Goal: Book appointment/travel/reservation

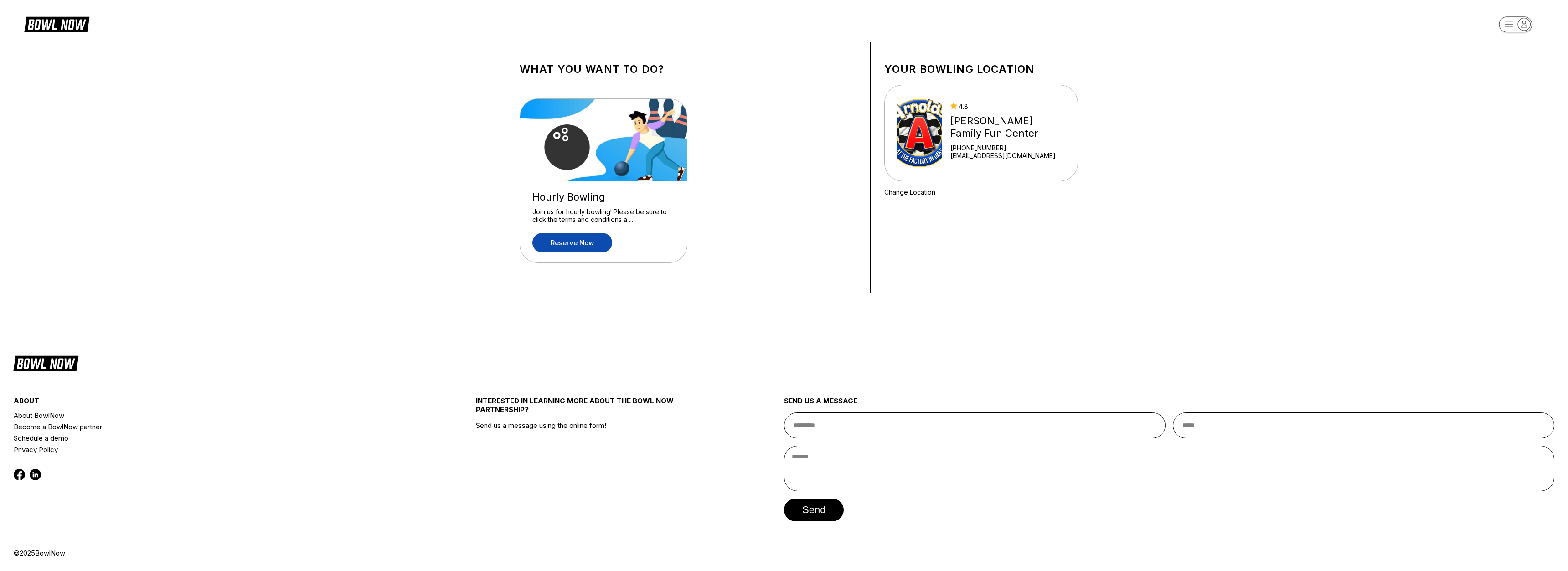
click at [583, 244] on link "Reserve now" at bounding box center [572, 243] width 80 height 19
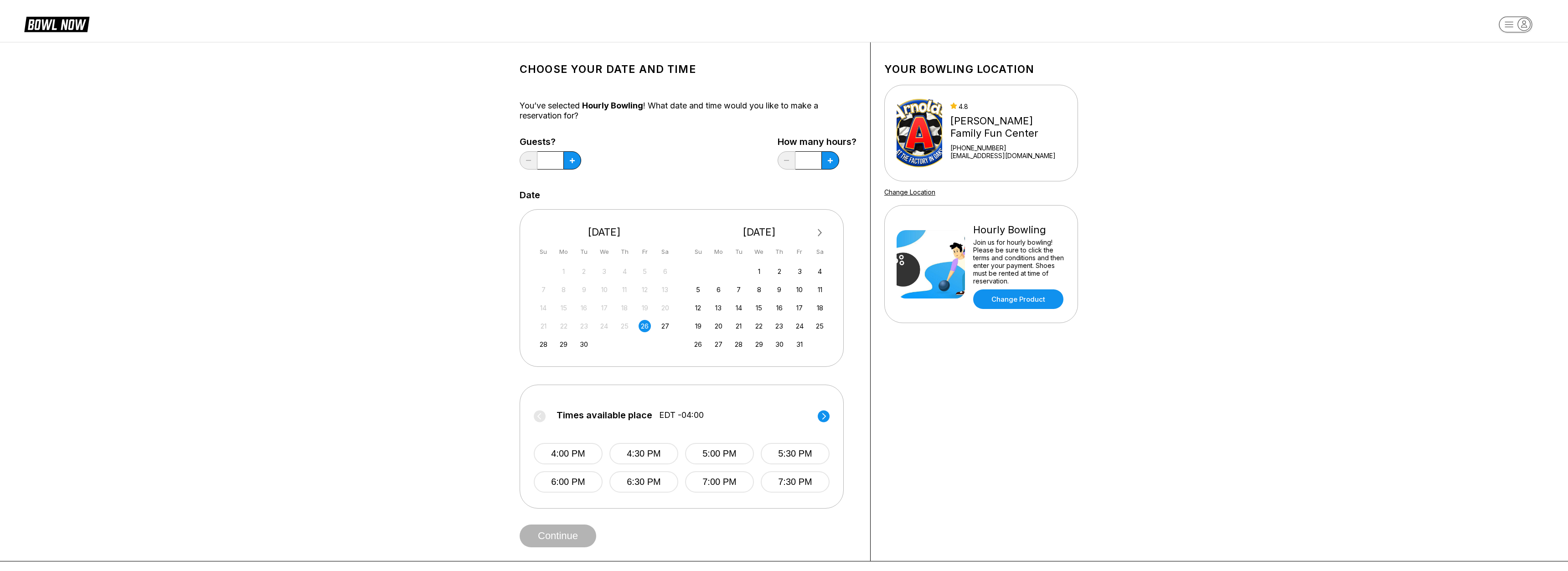
click at [827, 417] on circle at bounding box center [823, 416] width 12 height 12
click at [544, 421] on icon at bounding box center [539, 416] width 12 height 12
click at [771, 480] on button "7:30 PM" at bounding box center [795, 482] width 69 height 21
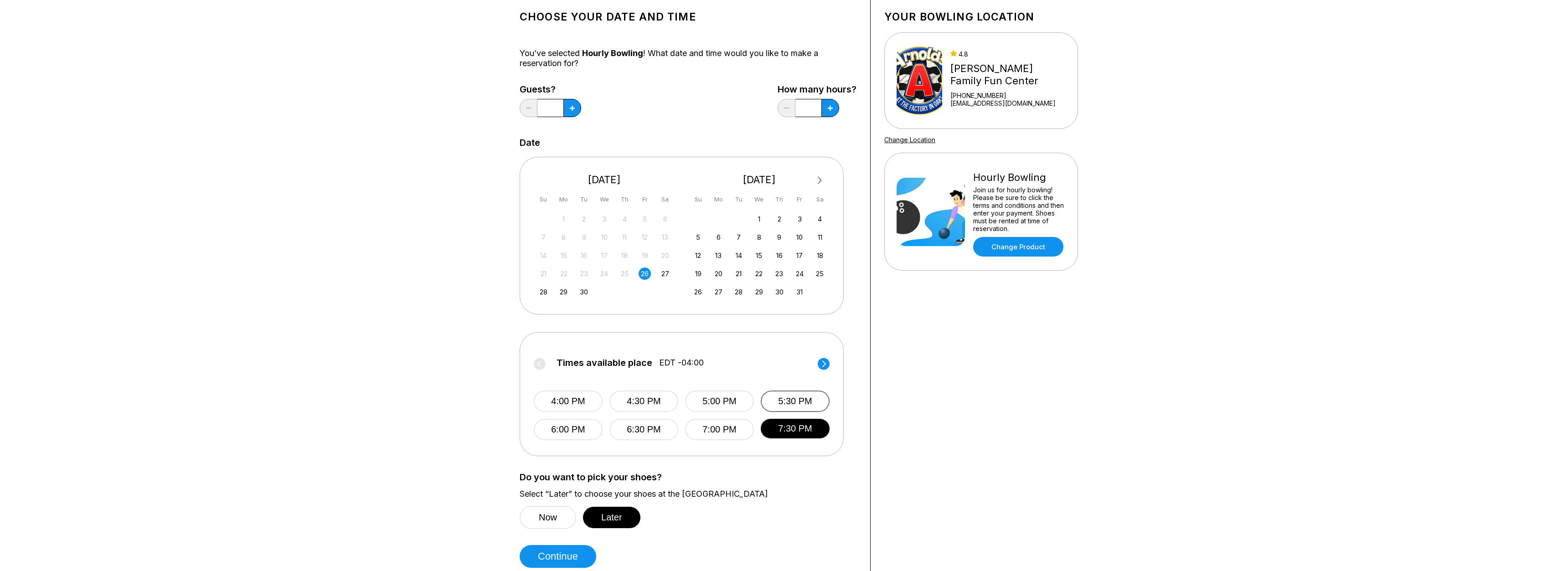
scroll to position [93, 0]
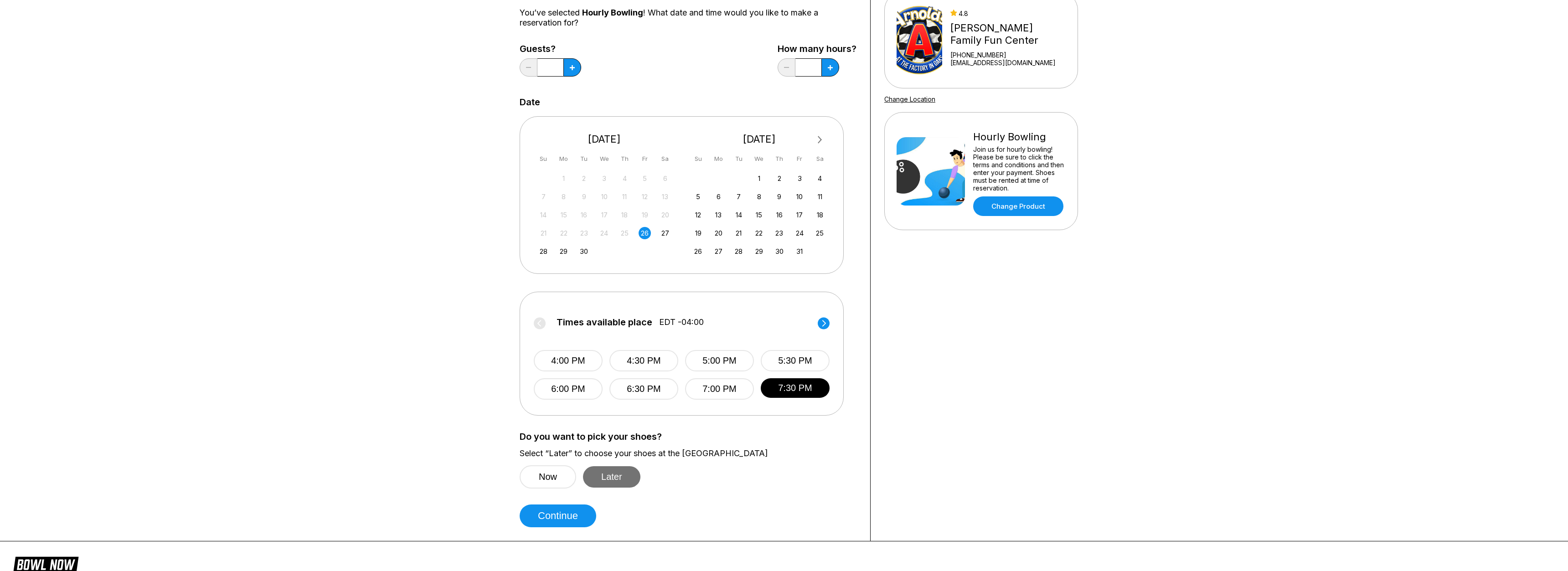
click at [626, 478] on button "Later" at bounding box center [612, 477] width 57 height 21
click at [556, 525] on button "Continue" at bounding box center [558, 516] width 77 height 23
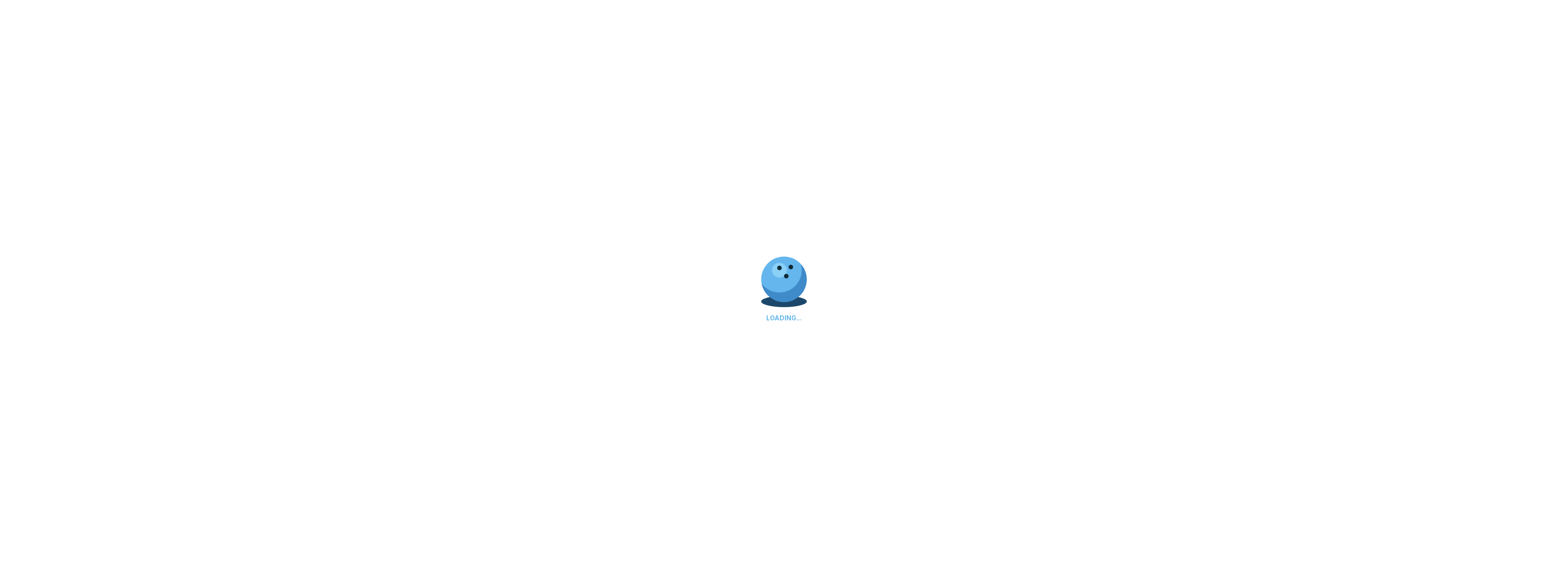
select select "**"
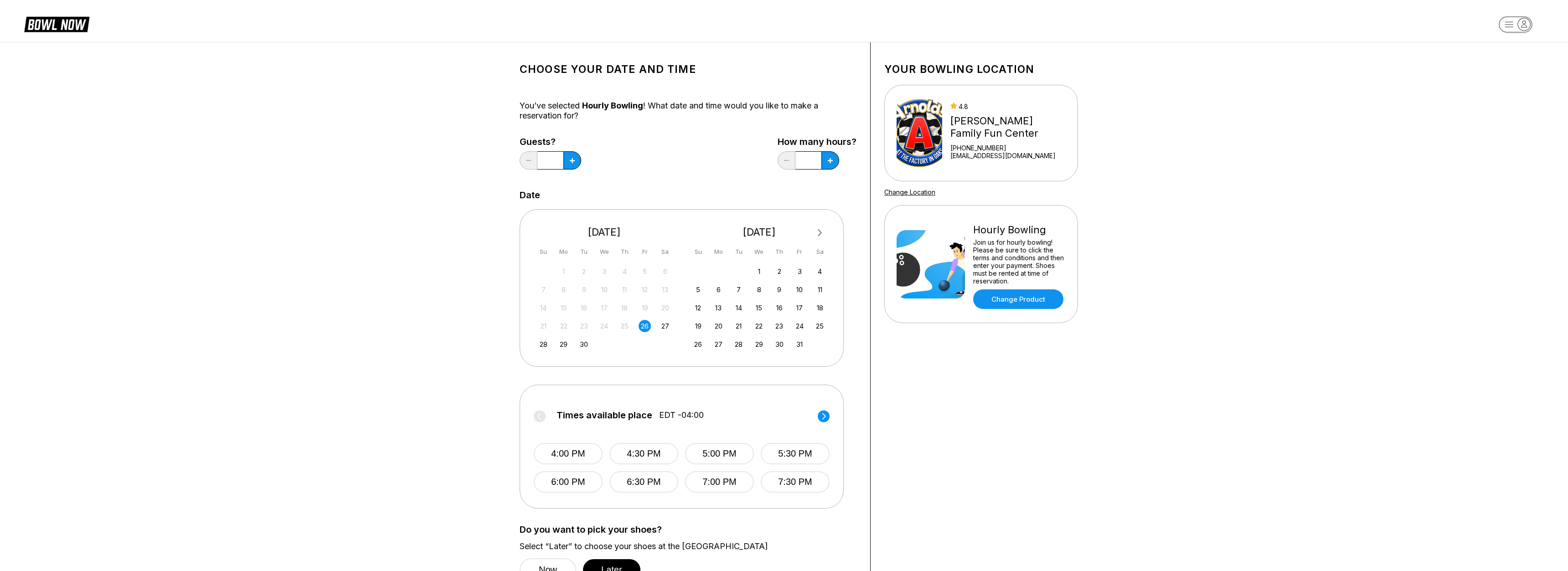
click at [50, 37] on header at bounding box center [784, 21] width 1568 height 42
click at [57, 23] on icon at bounding box center [57, 24] width 65 height 17
